Goal: Go to known website: Go to known website

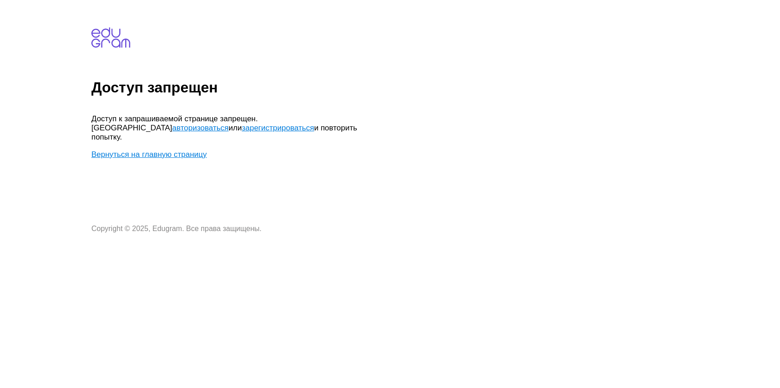
click at [229, 123] on link "авторизоваться" at bounding box center [200, 127] width 56 height 9
